Goal: Task Accomplishment & Management: Use online tool/utility

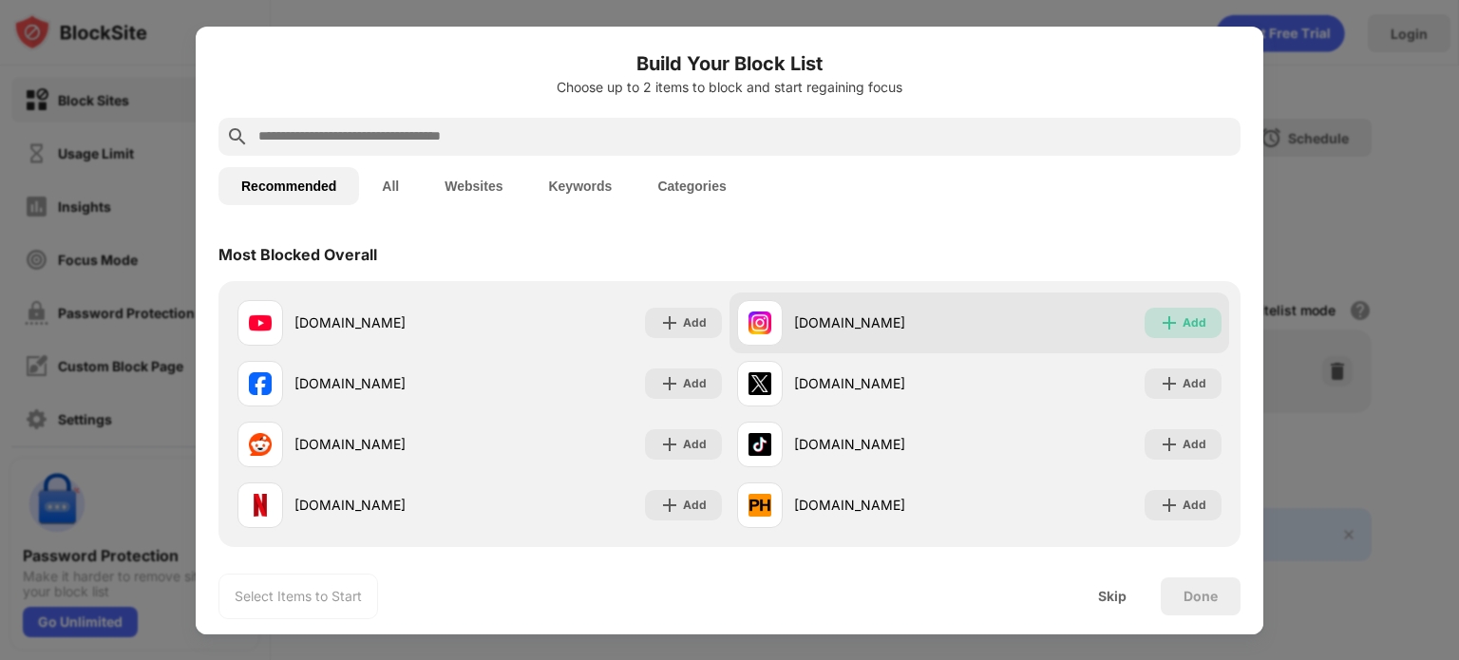
click at [1166, 328] on div "Add" at bounding box center [1183, 323] width 77 height 30
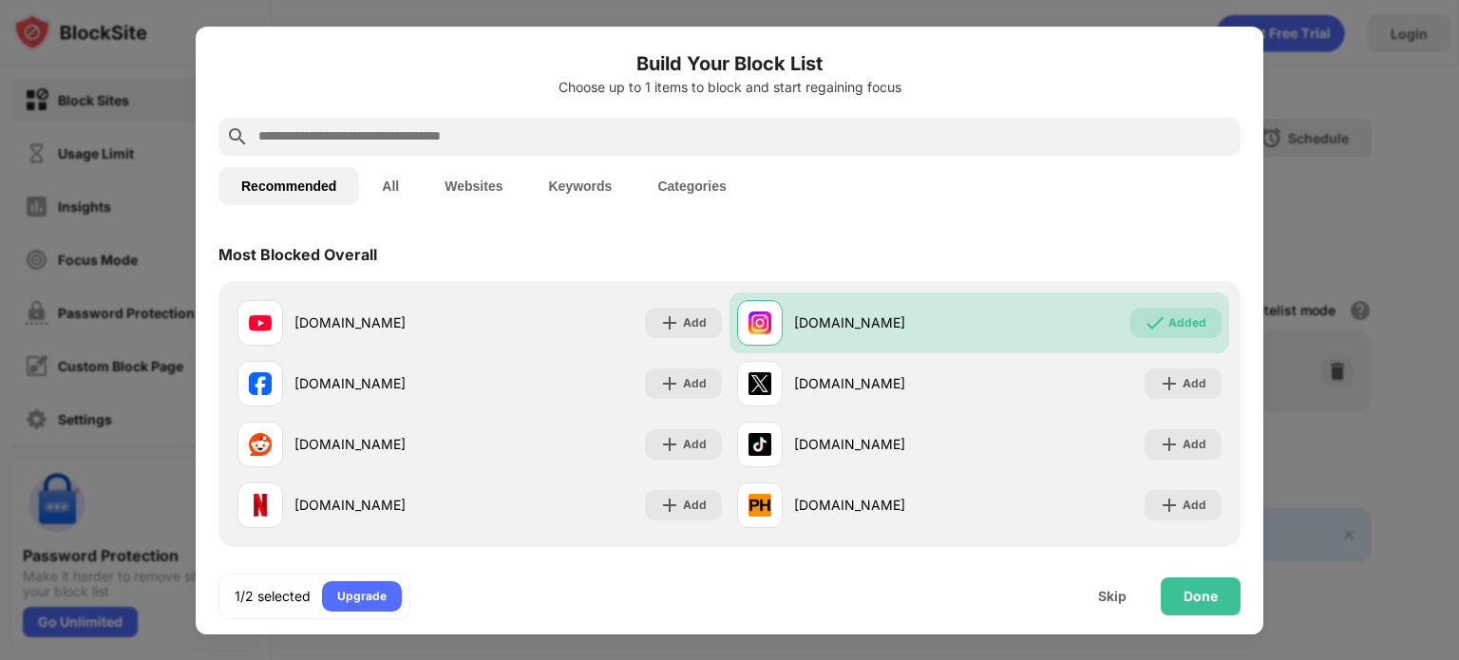
click at [699, 148] on div at bounding box center [730, 137] width 1022 height 38
drag, startPoint x: 653, startPoint y: 154, endPoint x: 623, endPoint y: 140, distance: 32.7
click at [623, 140] on div at bounding box center [730, 137] width 1022 height 38
click at [623, 140] on input "text" at bounding box center [745, 136] width 977 height 23
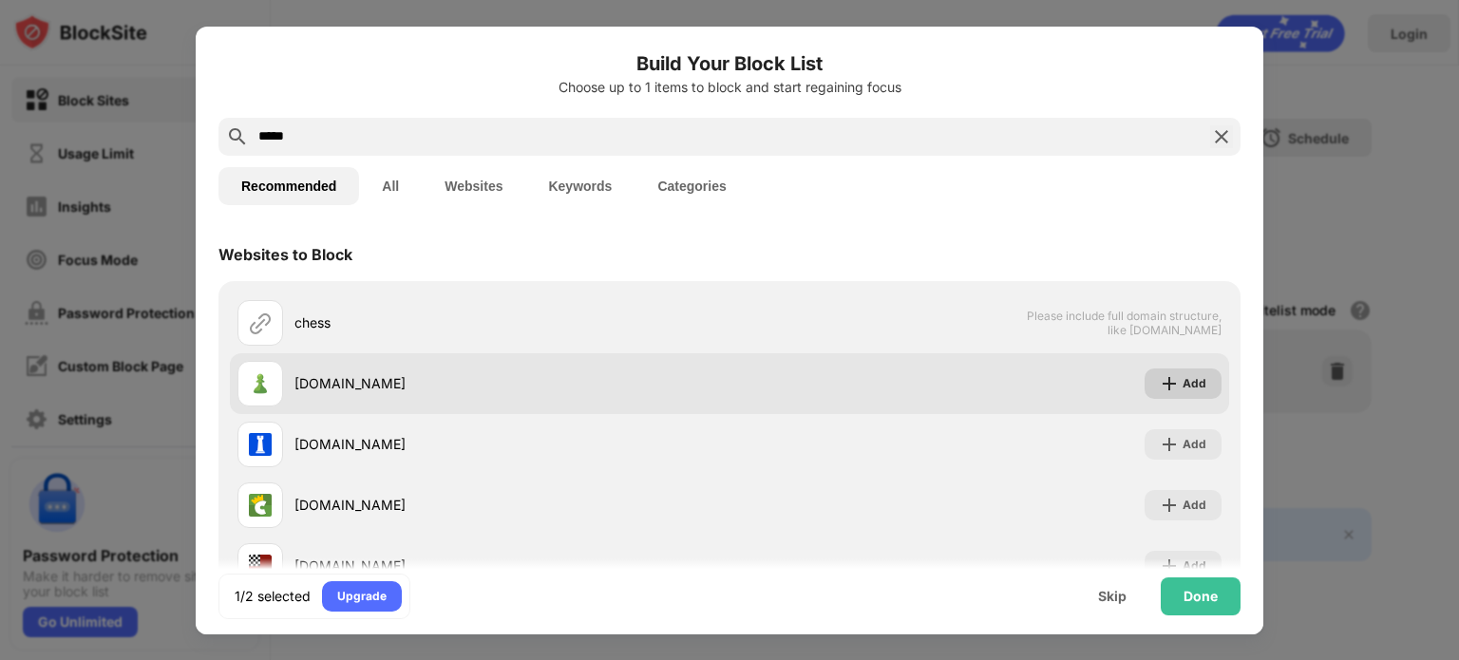
type input "*****"
click at [1160, 386] on img at bounding box center [1169, 383] width 19 height 19
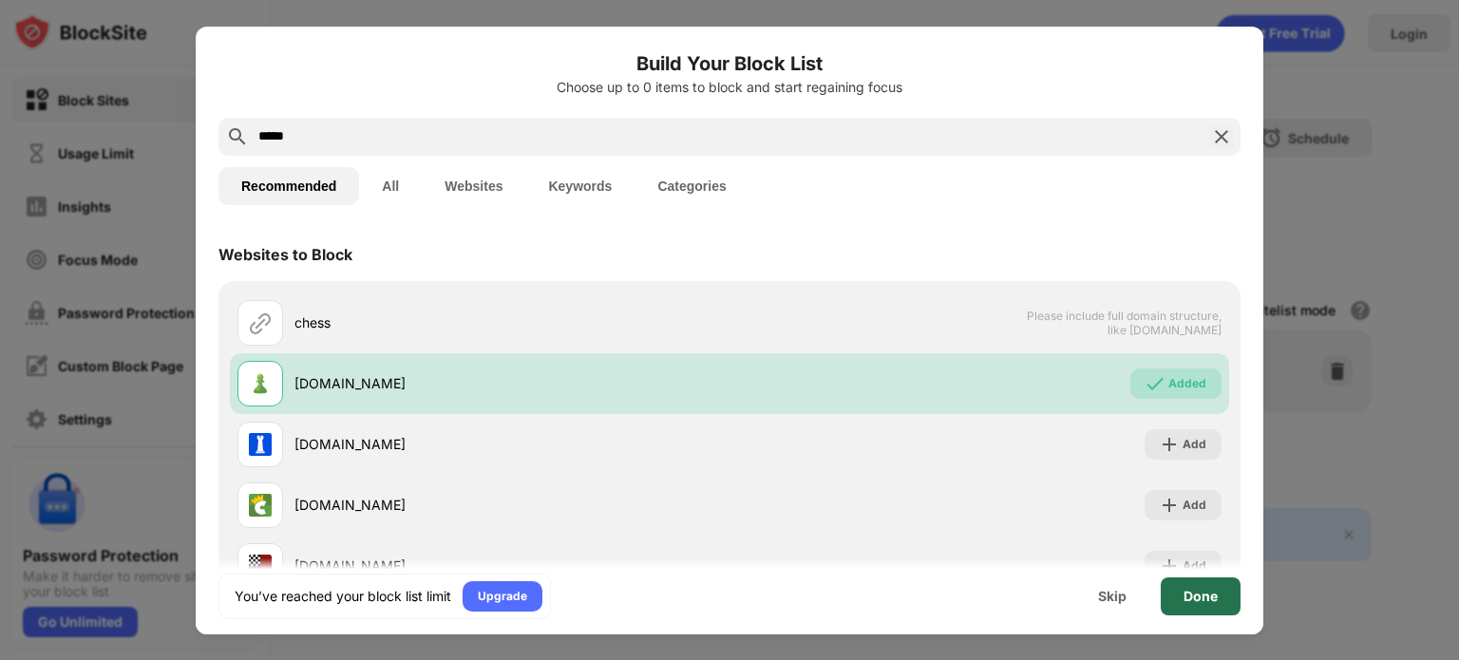
click at [1181, 586] on div "Done" at bounding box center [1201, 597] width 80 height 38
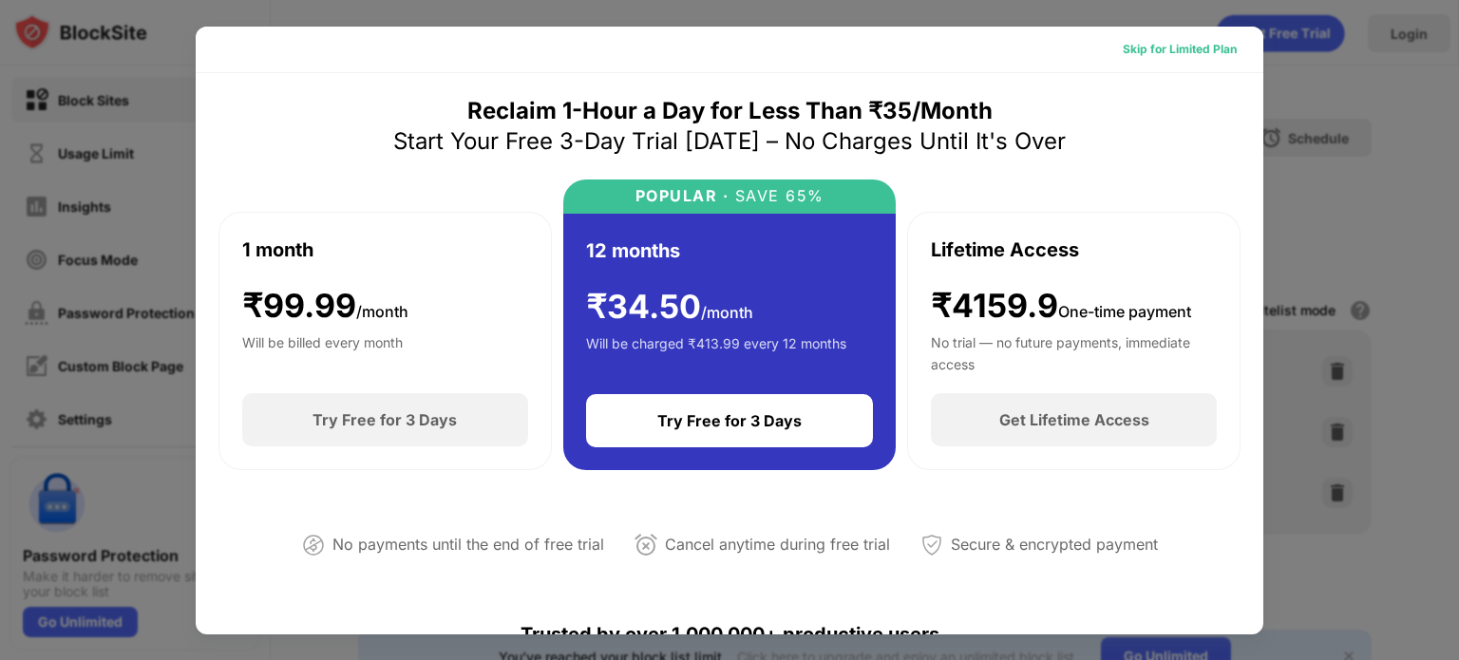
click at [1181, 54] on div "Skip for Limited Plan" at bounding box center [1180, 49] width 114 height 19
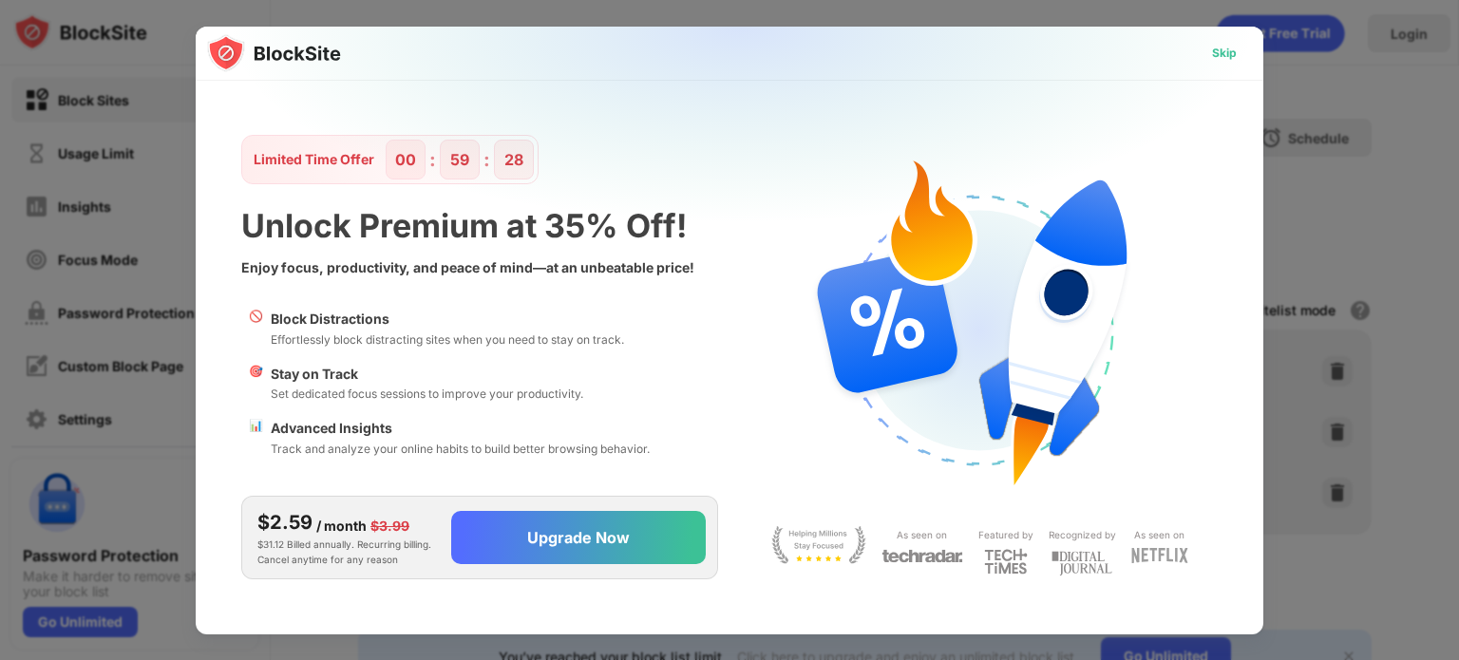
click at [1220, 67] on div "Skip" at bounding box center [1224, 53] width 55 height 30
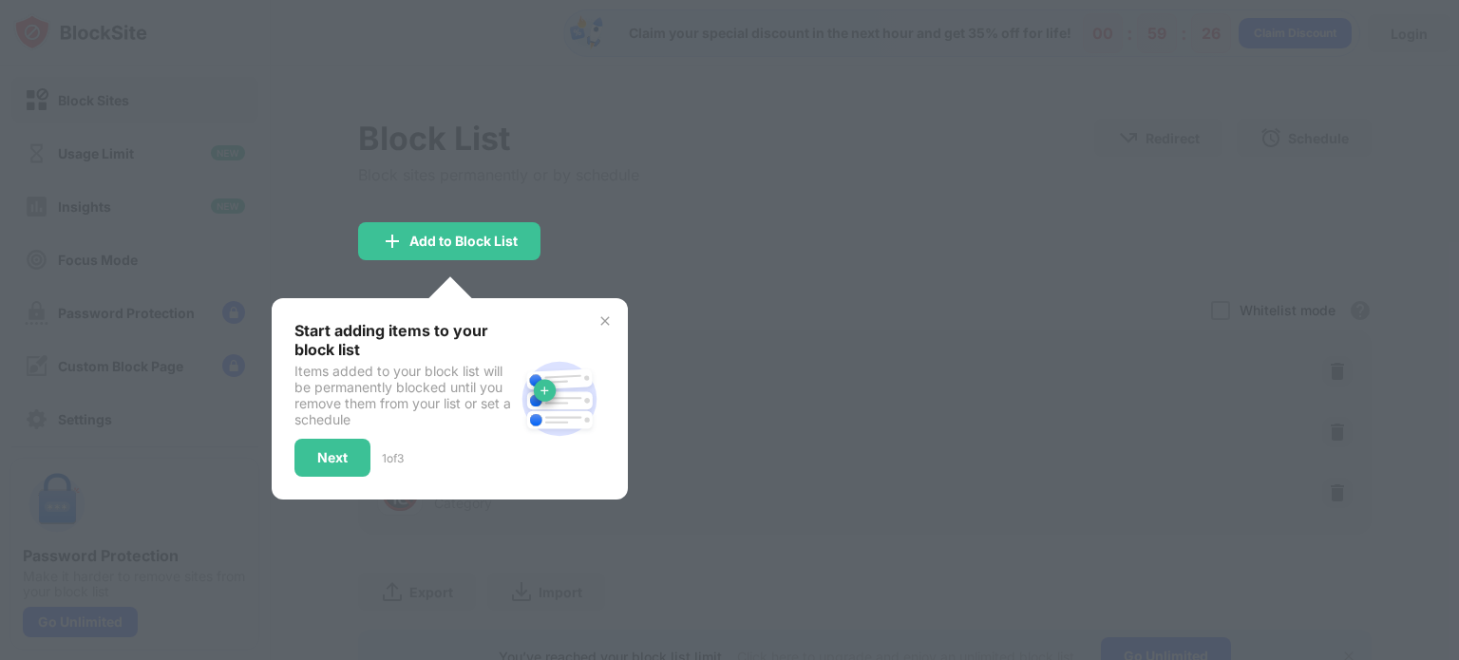
click at [829, 322] on div at bounding box center [729, 330] width 1459 height 660
click at [599, 318] on img at bounding box center [605, 321] width 15 height 15
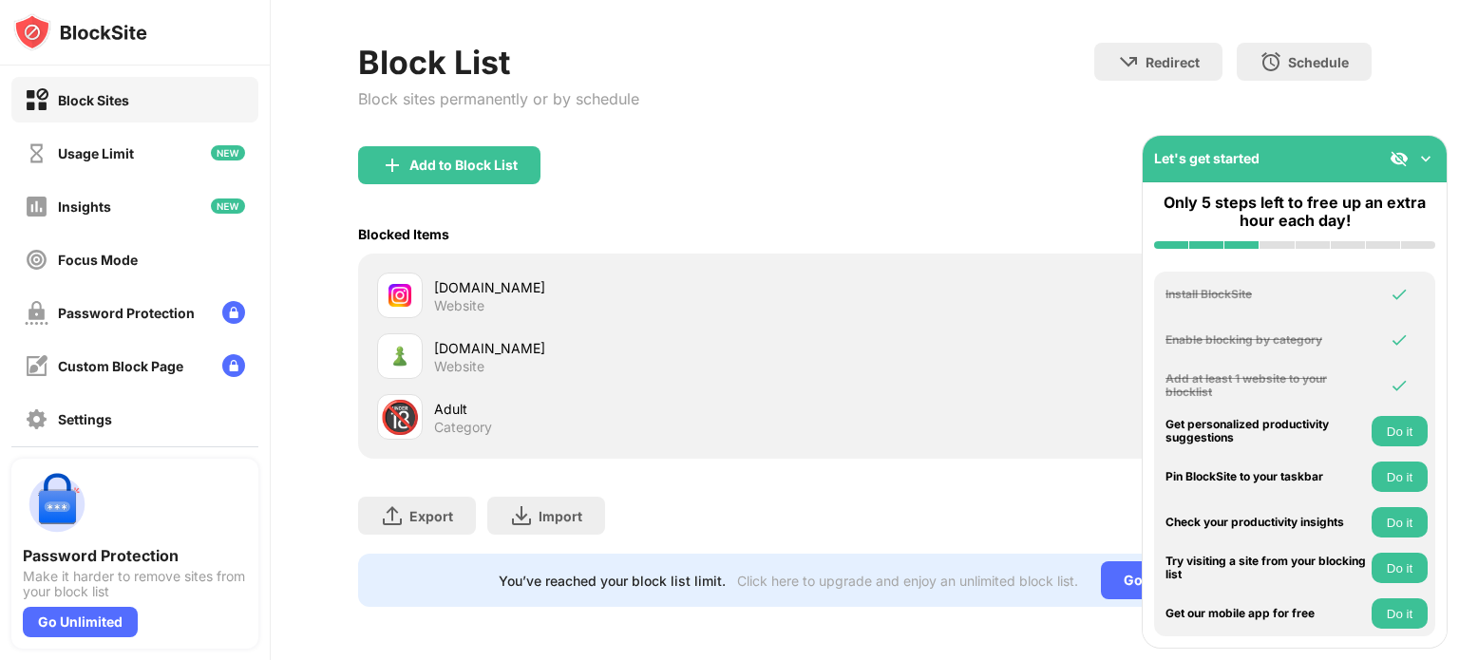
scroll to position [87, 0]
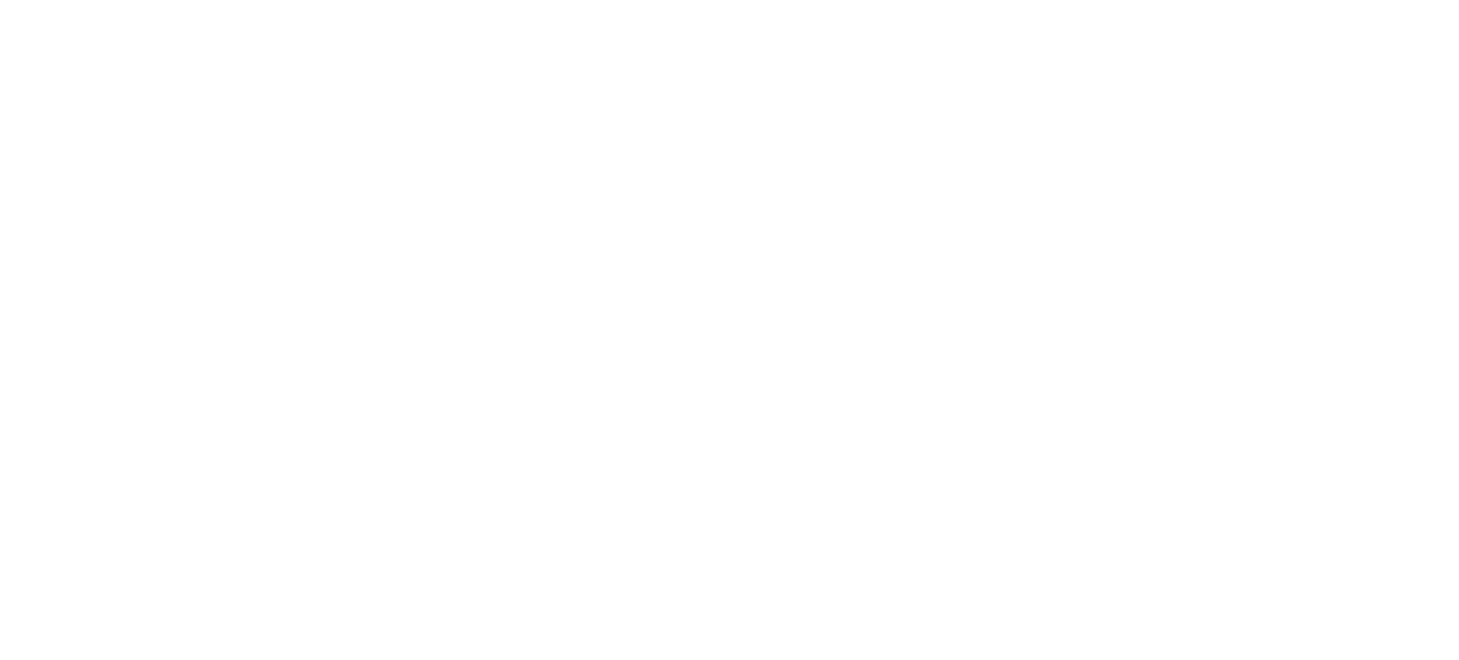
click at [979, 0] on html at bounding box center [729, 0] width 1459 height 0
